Goal: Complete application form

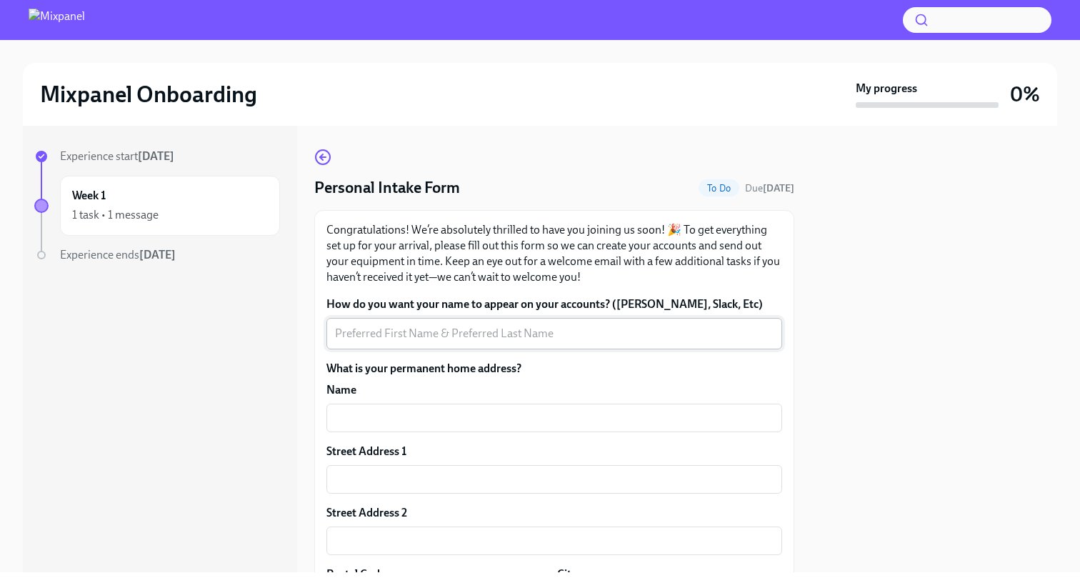
click at [460, 333] on textarea "How do you want your name to appear on your accounts? ([PERSON_NAME], Slack, Et…" at bounding box center [554, 333] width 438 height 17
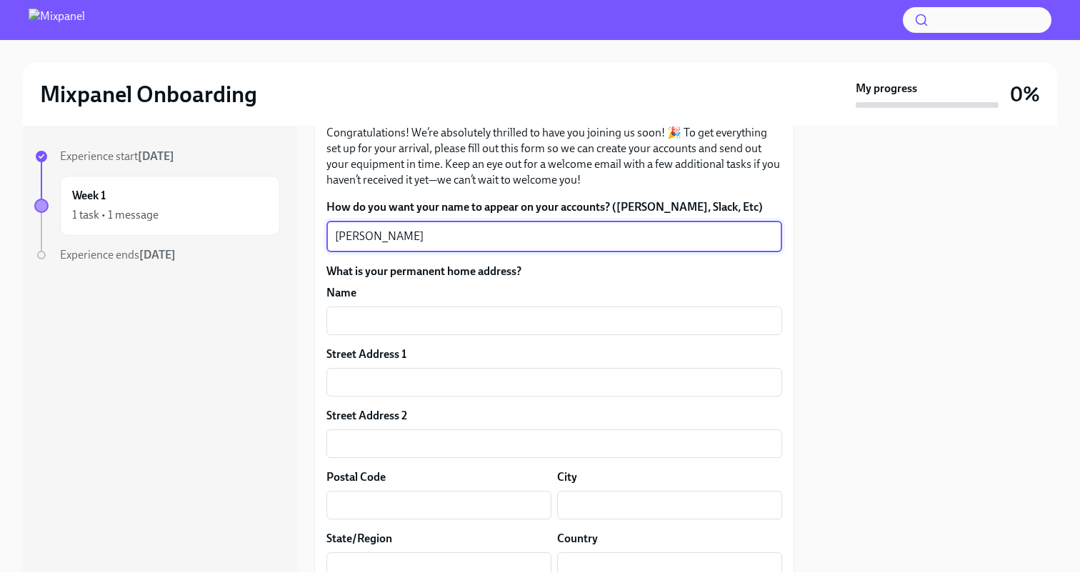
scroll to position [104, 0]
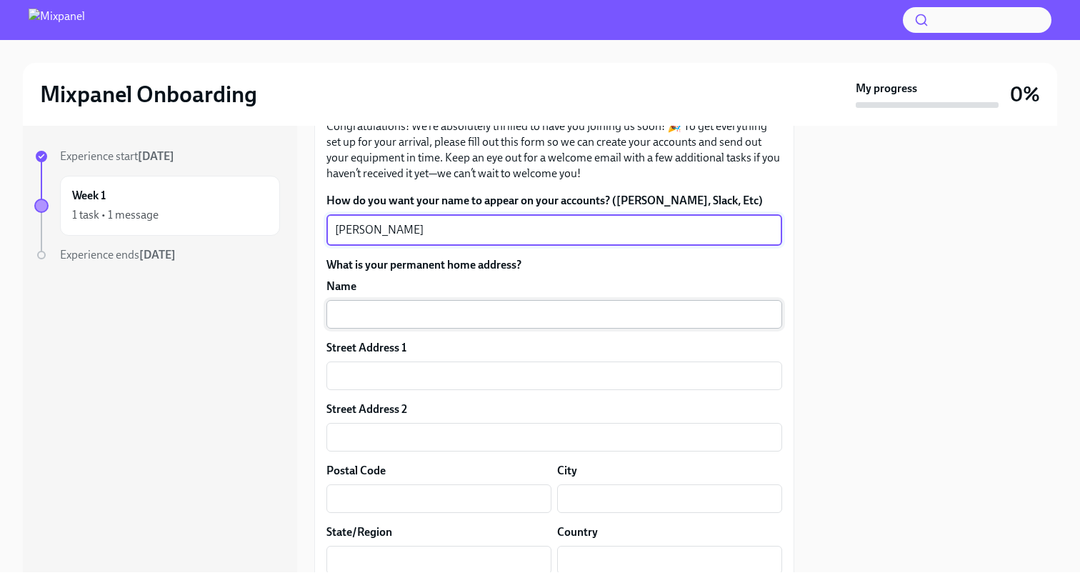
type textarea "[PERSON_NAME]"
click at [480, 318] on input "text" at bounding box center [554, 314] width 456 height 29
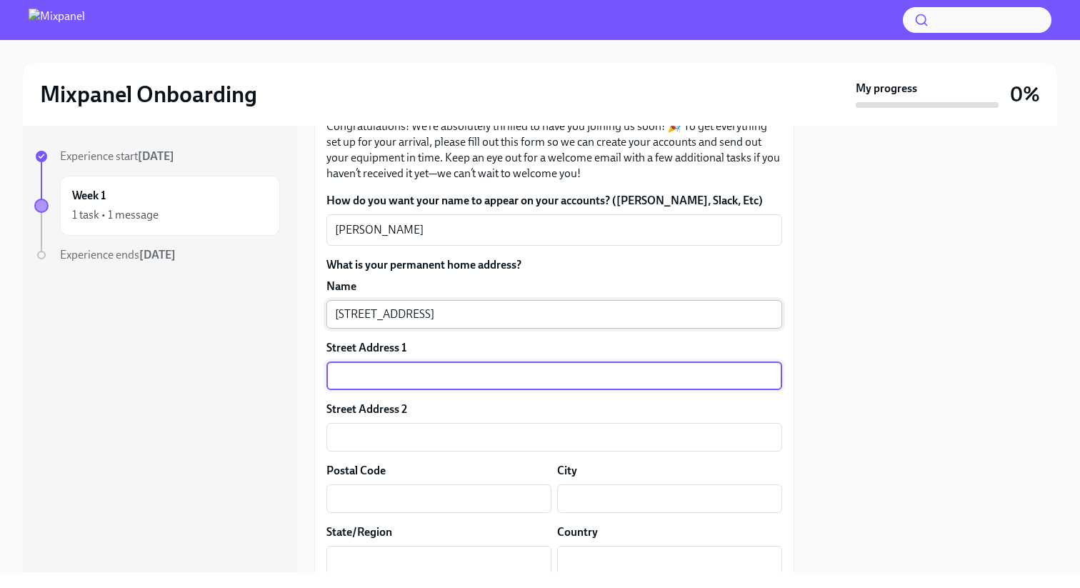
click at [458, 312] on input "[STREET_ADDRESS]" at bounding box center [554, 314] width 456 height 29
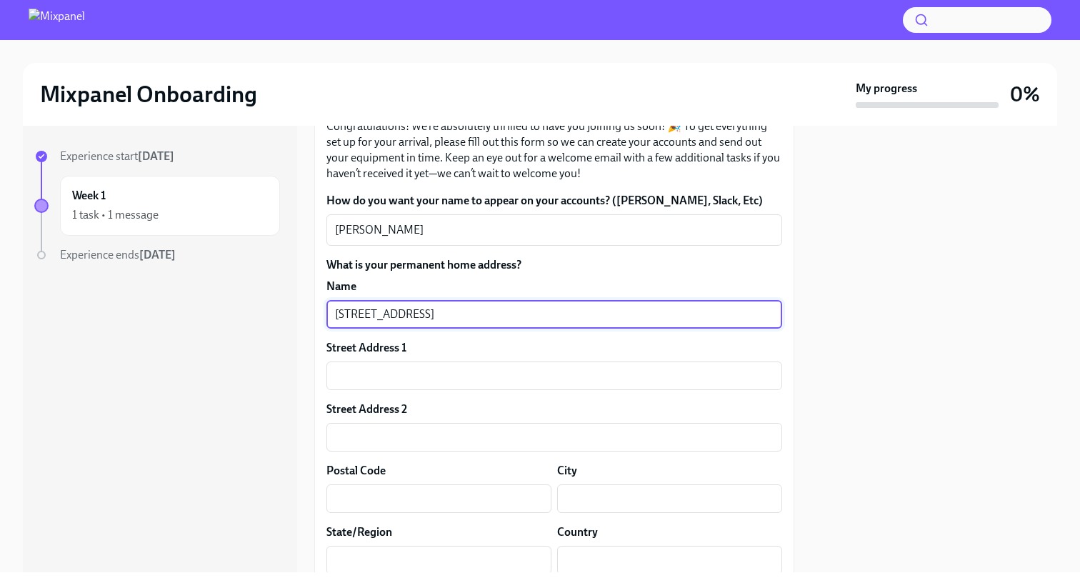
click at [458, 312] on input "[STREET_ADDRESS]" at bounding box center [554, 314] width 456 height 29
type input "[PERSON_NAME]"
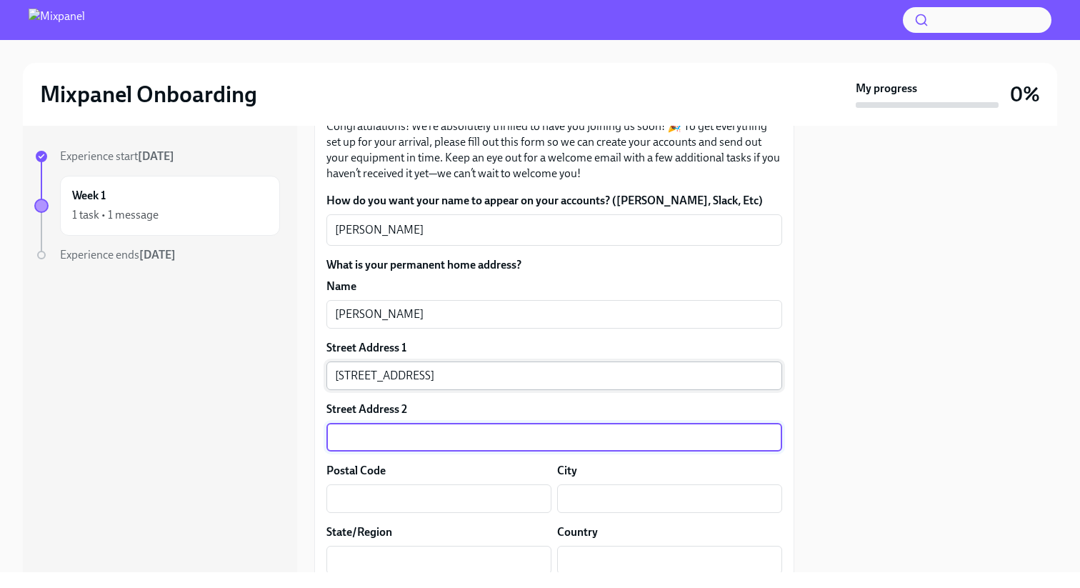
click at [439, 371] on input "[STREET_ADDRESS]" at bounding box center [554, 375] width 456 height 29
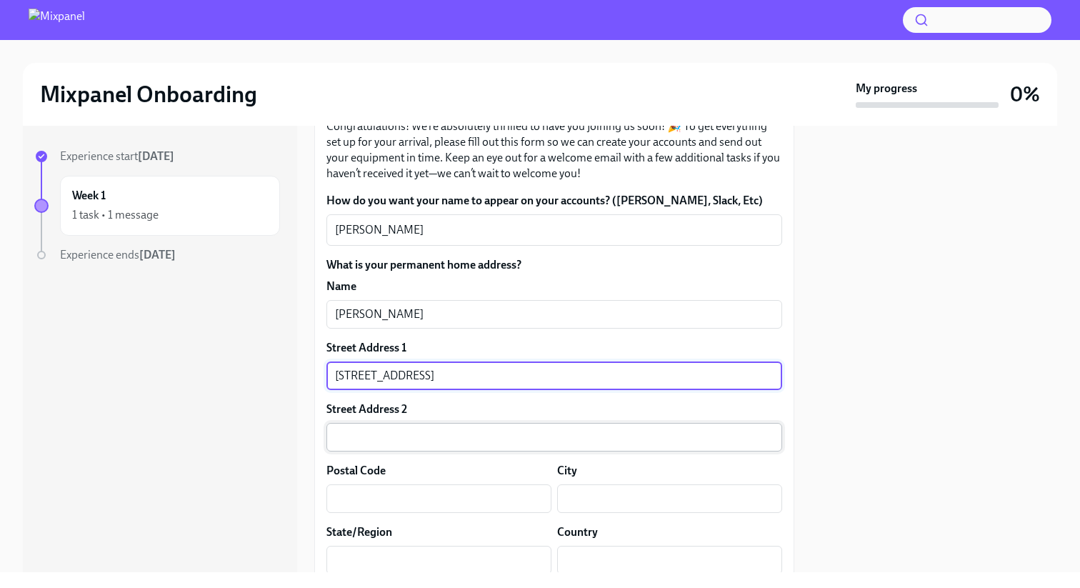
type input "[STREET_ADDRESS]"
click at [373, 436] on input "text" at bounding box center [554, 437] width 456 height 29
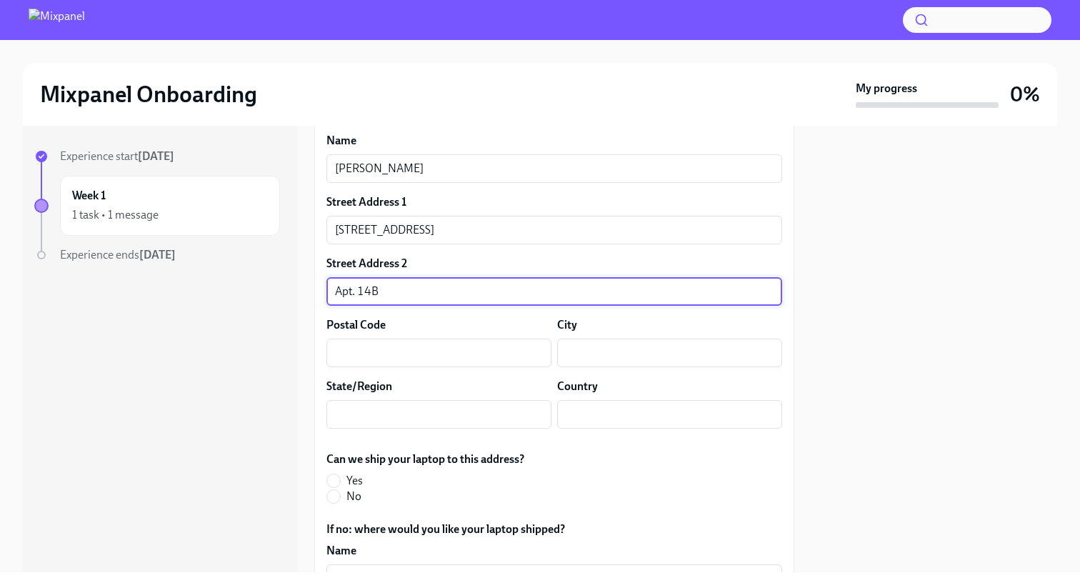
scroll to position [263, 0]
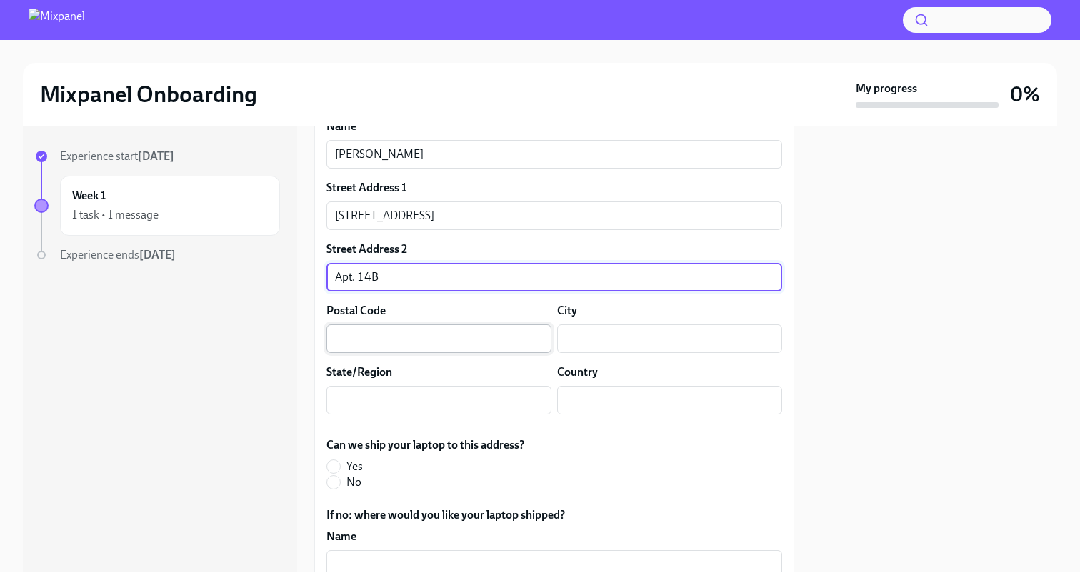
type input "Apt. 14B"
click at [433, 341] on input "text" at bounding box center [438, 338] width 225 height 29
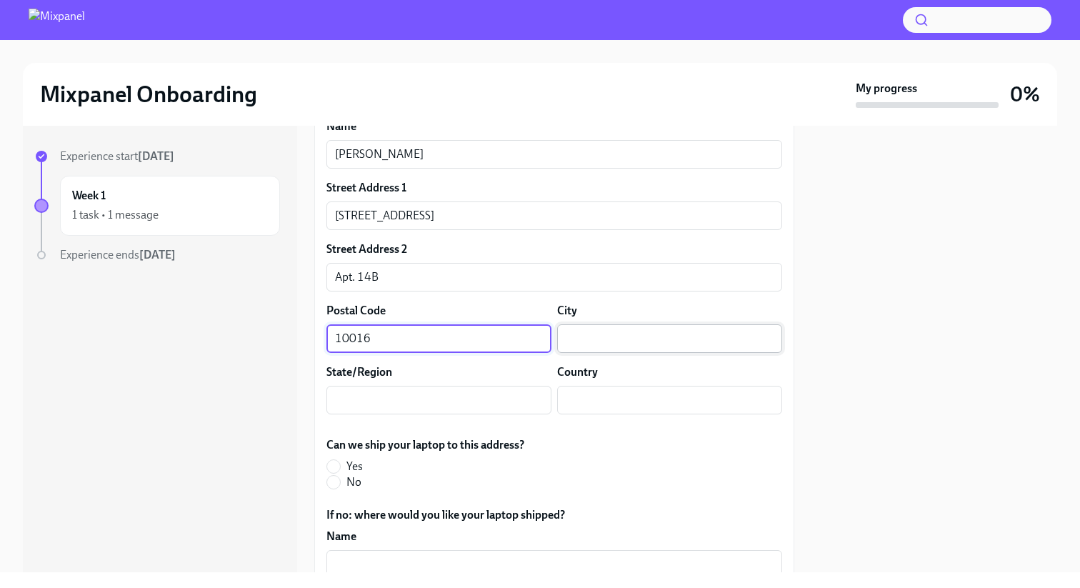
type input "10016"
click at [583, 343] on input "text" at bounding box center [669, 338] width 225 height 29
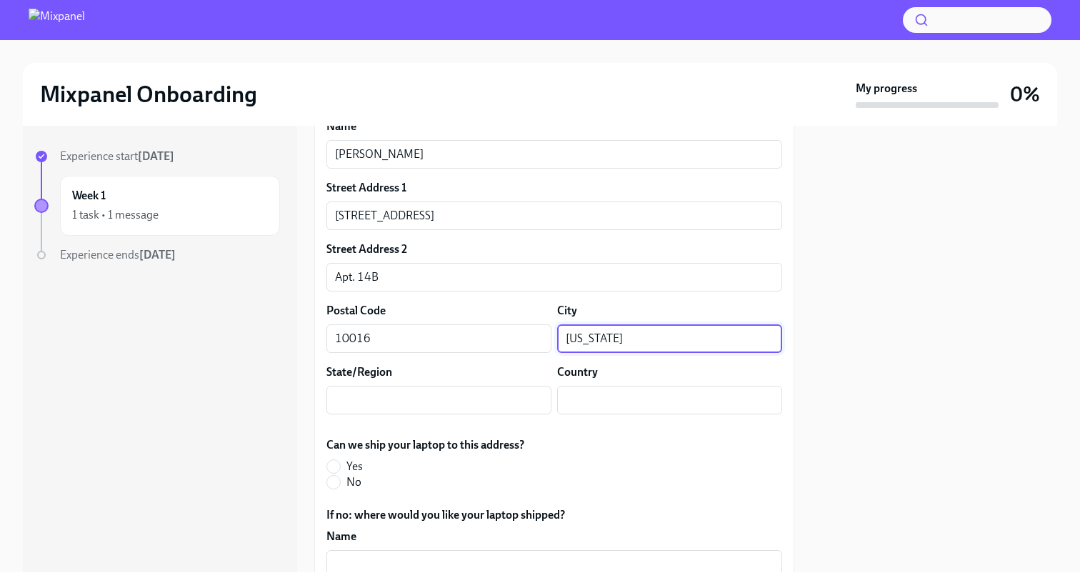
type input "[US_STATE]"
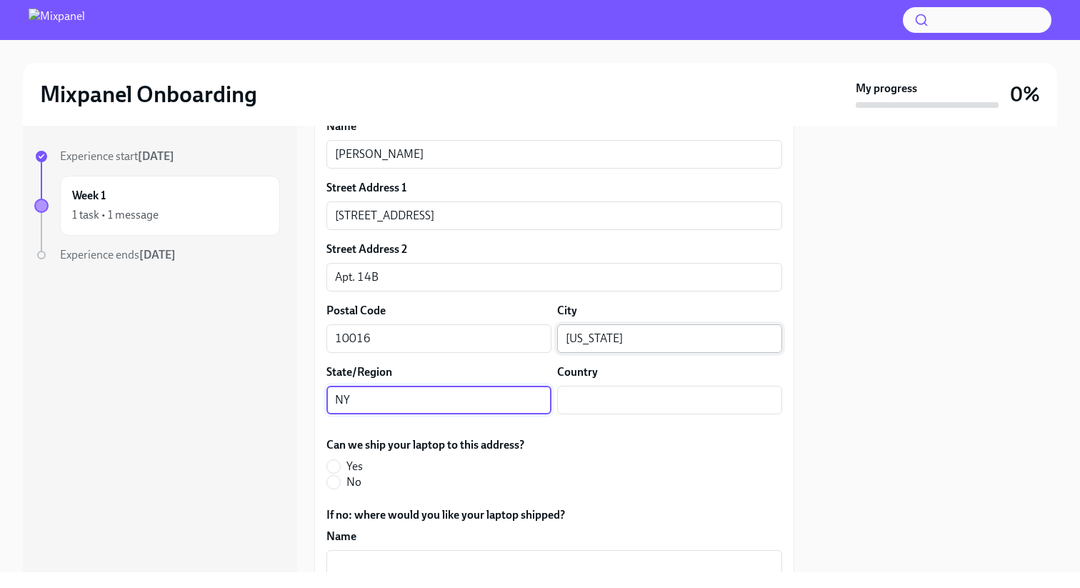
type input "NY"
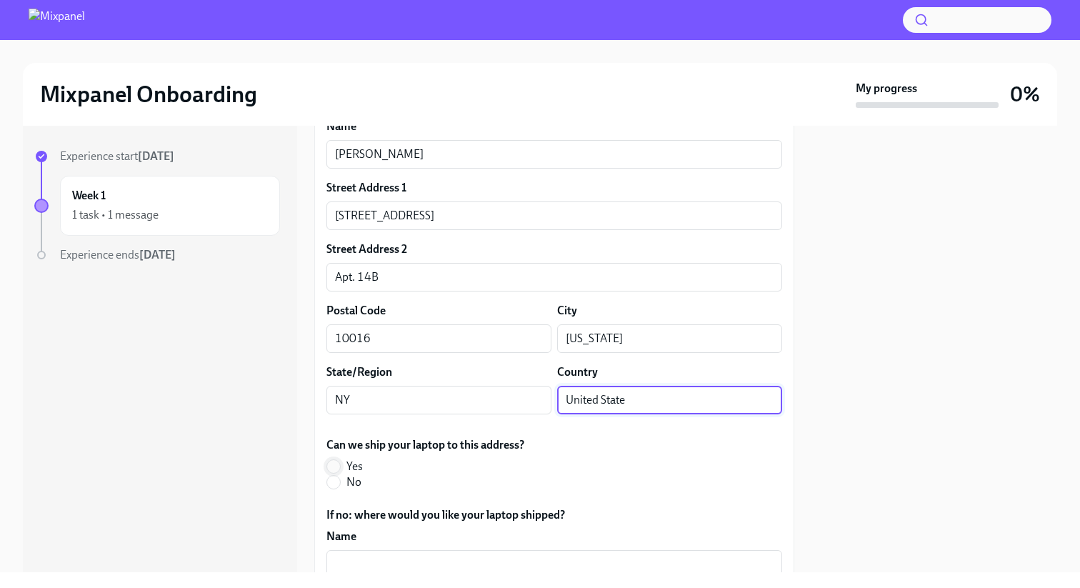
type input "United State"
click at [333, 463] on input "Yes" at bounding box center [333, 466] width 13 height 13
radio input "true"
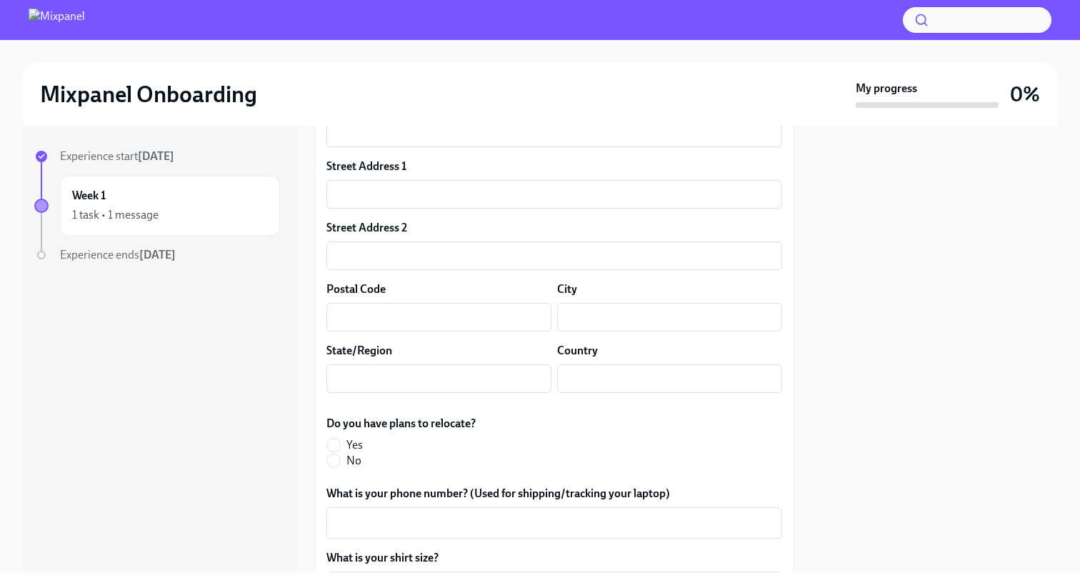
scroll to position [698, 0]
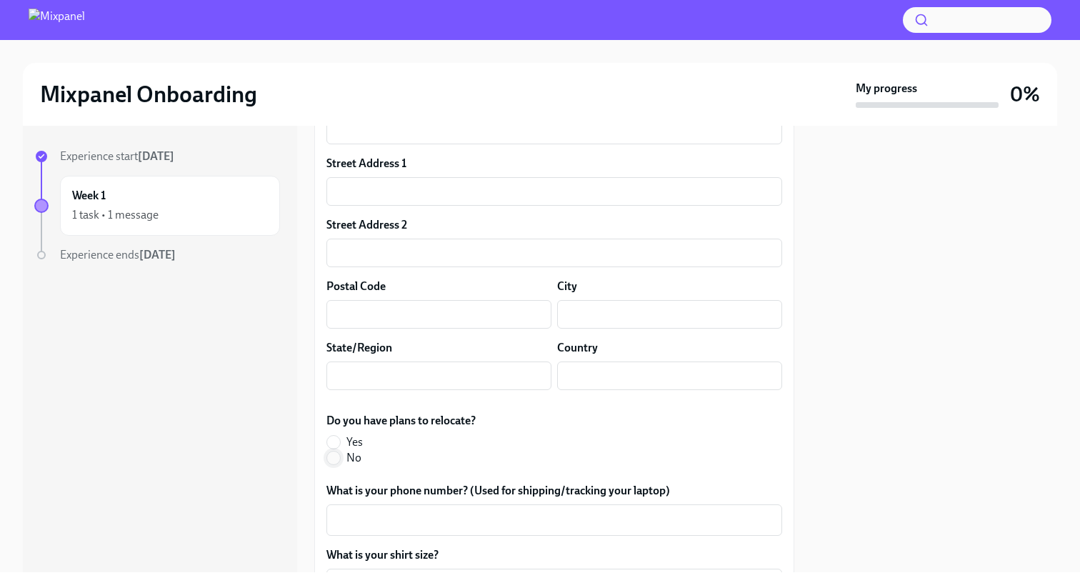
click at [336, 458] on input "No" at bounding box center [333, 457] width 13 height 13
radio input "true"
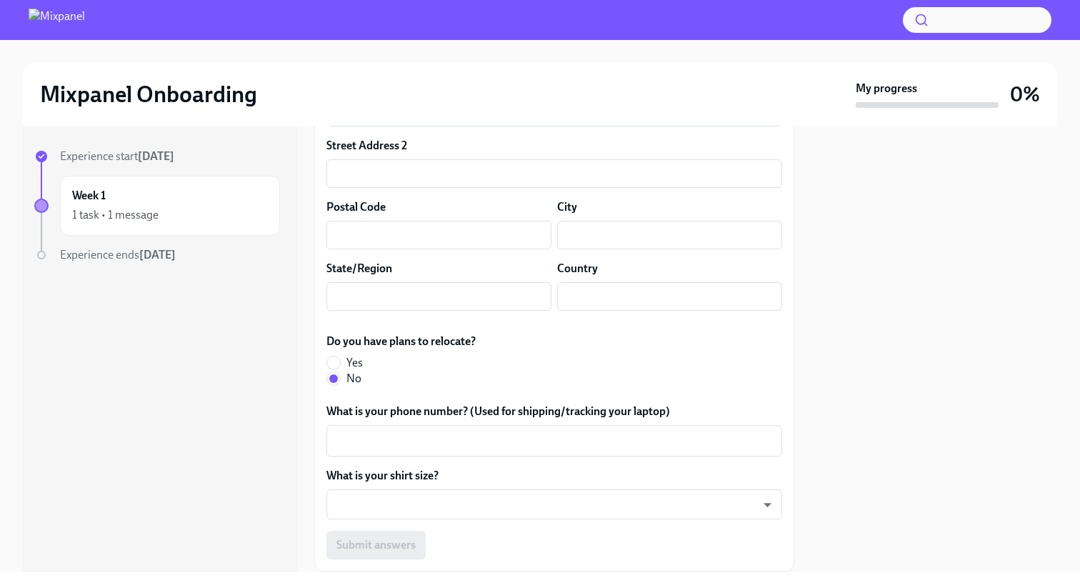
scroll to position [793, 0]
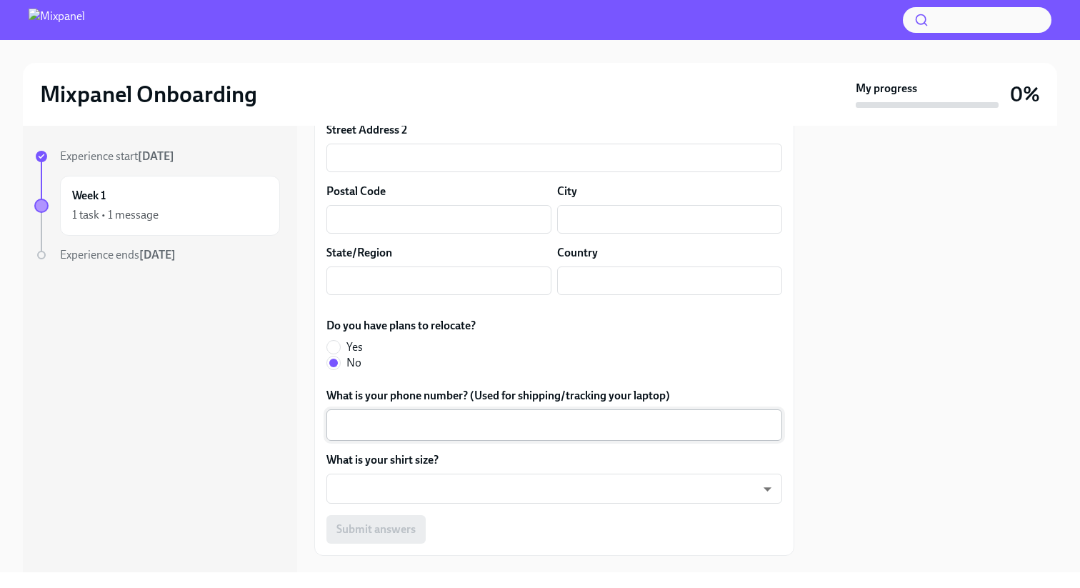
click at [446, 425] on textarea "What is your phone number? (Used for shipping/tracking your laptop)" at bounding box center [554, 424] width 438 height 17
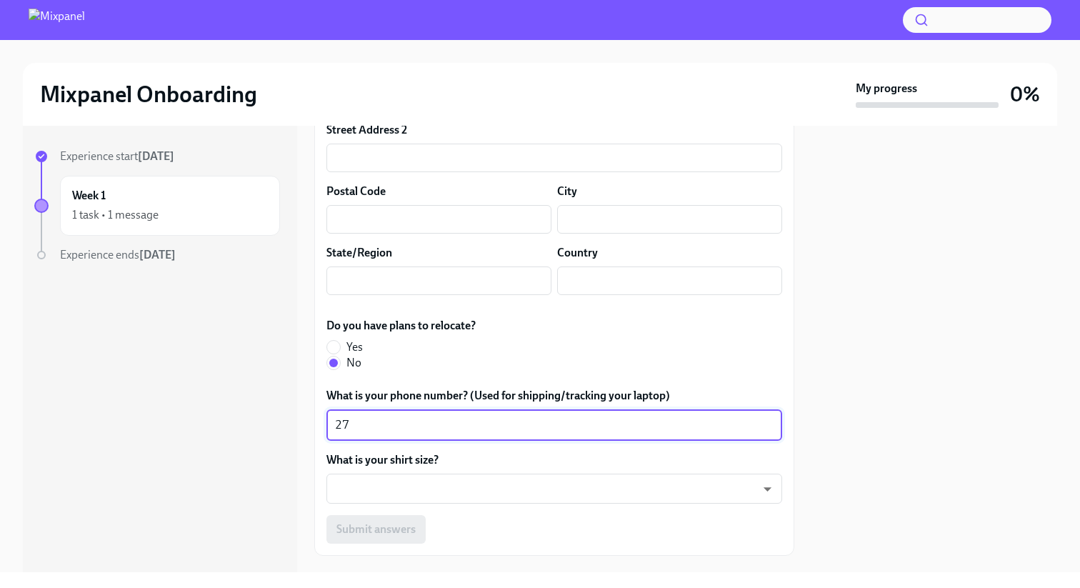
type textarea "2"
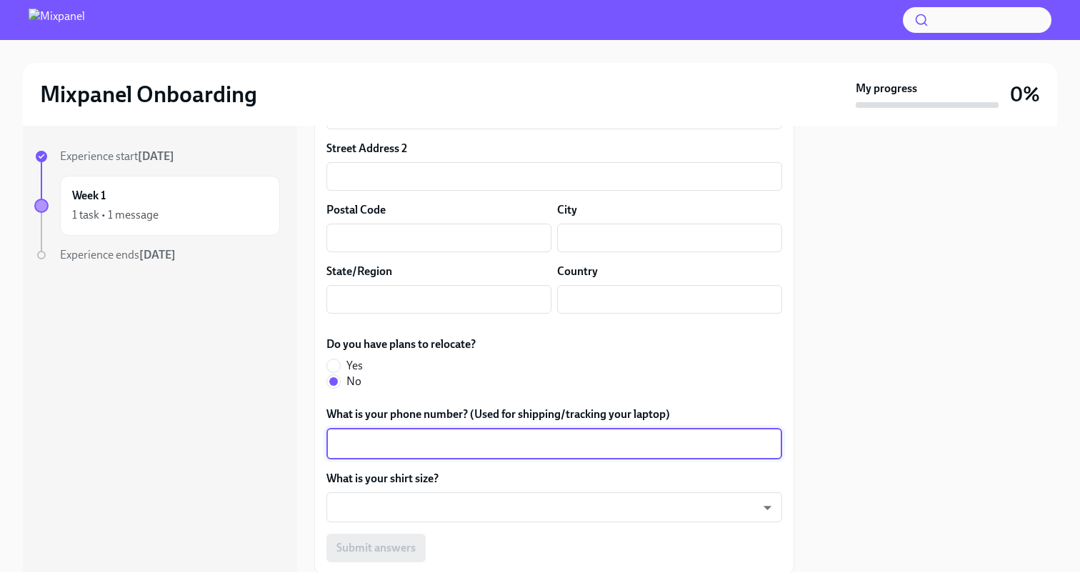
scroll to position [773, 0]
type textarea "2"
type textarea "_"
type textarea "[PHONE_NUMBER]"
click at [447, 516] on body "Mixpanel Onboarding My progress 0% Experience start [DATE] Week 1 1 task • 1 me…" at bounding box center [540, 294] width 1080 height 588
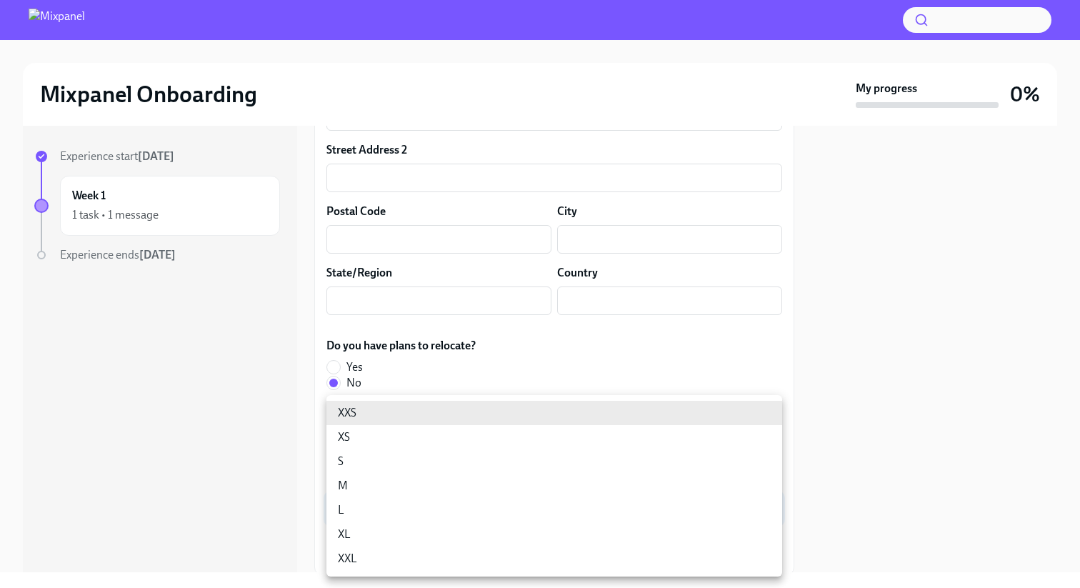
click at [446, 494] on li "M" at bounding box center [554, 485] width 456 height 24
type input "18gyGN_Um"
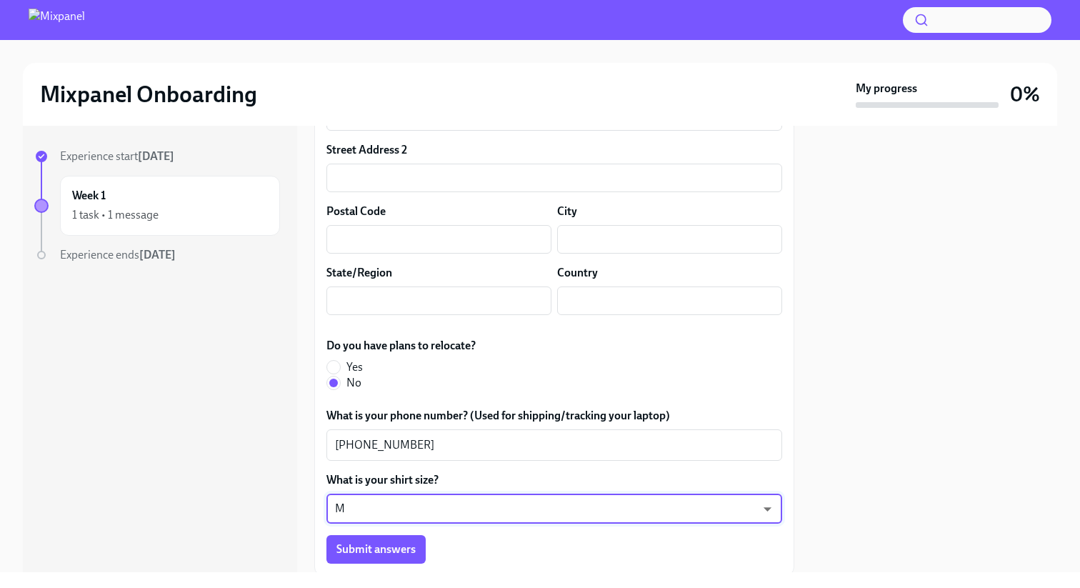
click at [471, 551] on div "Submit answers" at bounding box center [554, 549] width 456 height 29
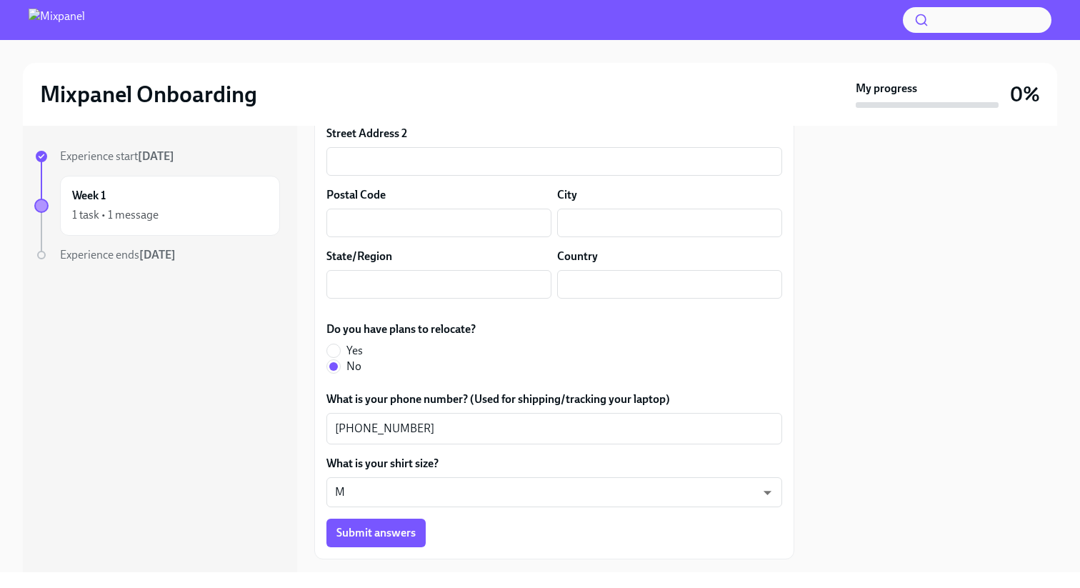
scroll to position [795, 0]
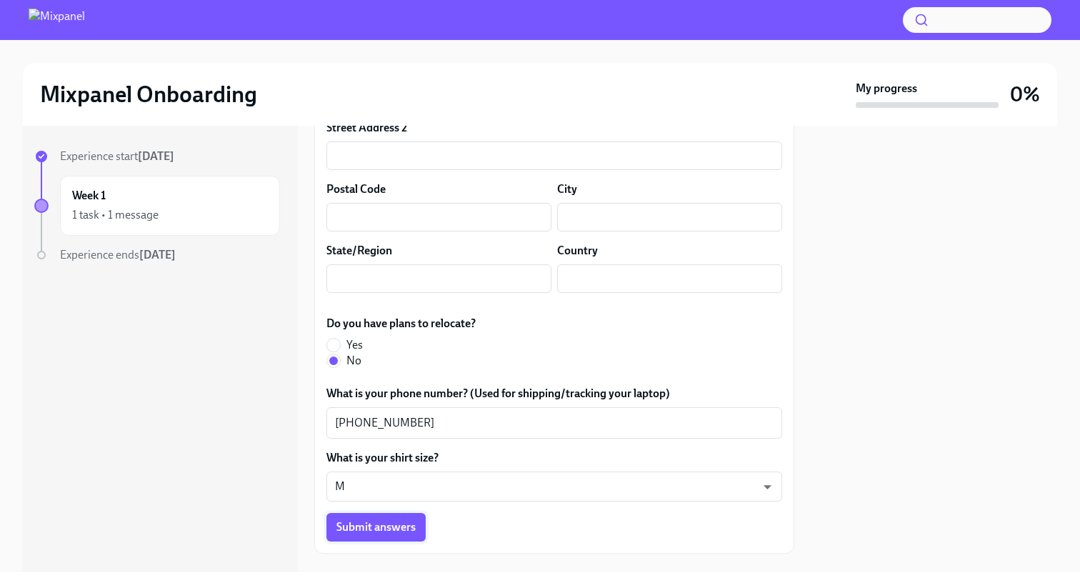
click at [393, 528] on span "Submit answers" at bounding box center [375, 527] width 79 height 14
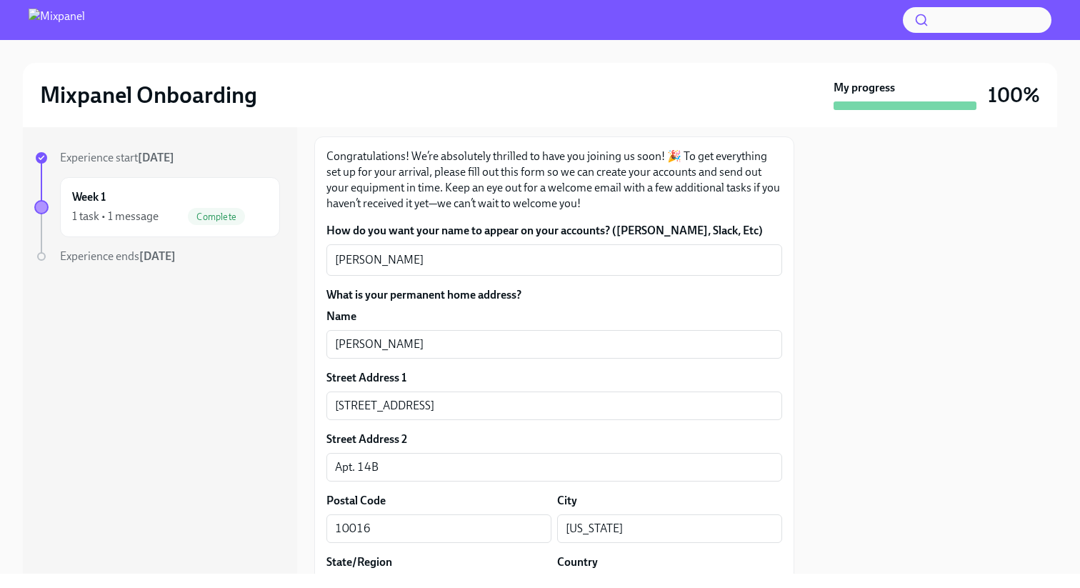
scroll to position [0, 0]
